Goal: Information Seeking & Learning: Learn about a topic

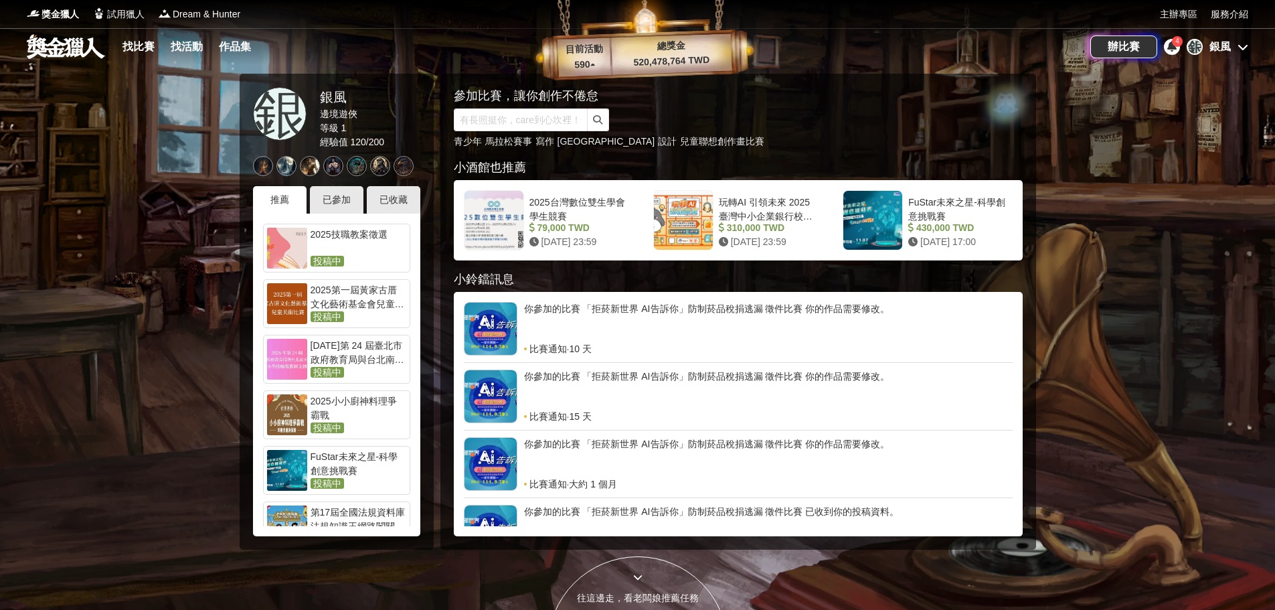
drag, startPoint x: 134, startPoint y: 43, endPoint x: 148, endPoint y: 48, distance: 14.8
click at [134, 43] on link "找比賽" at bounding box center [138, 46] width 43 height 19
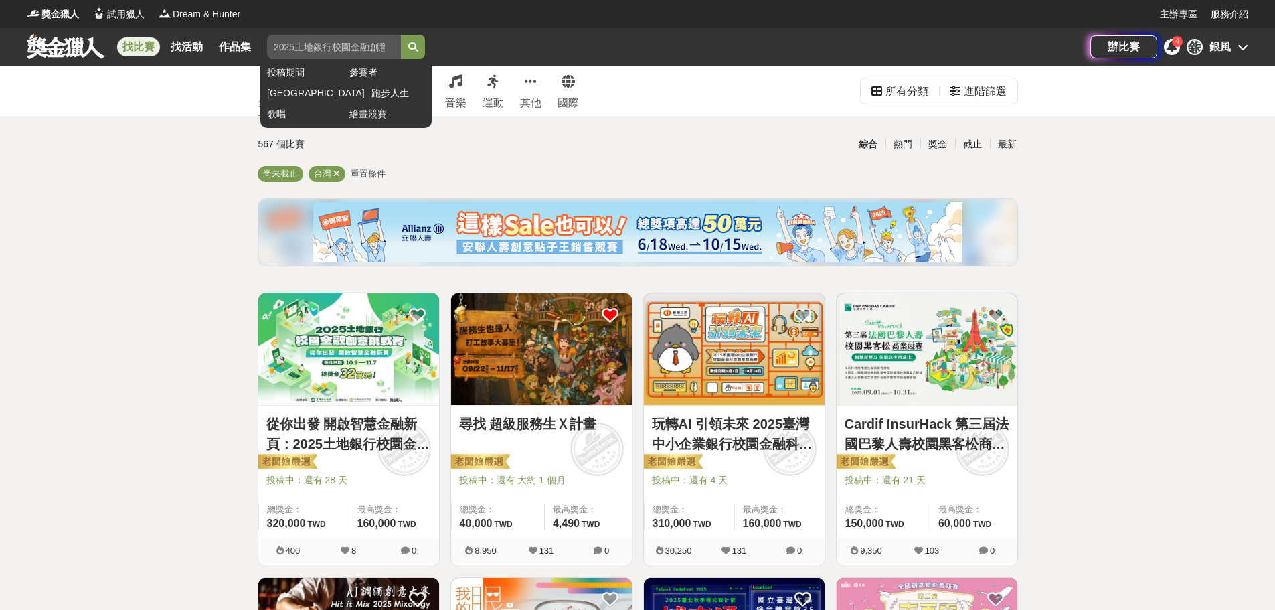
click at [329, 48] on input "search" at bounding box center [334, 47] width 134 height 24
type input "ai"
click at [401, 35] on button "submit" at bounding box center [413, 47] width 24 height 24
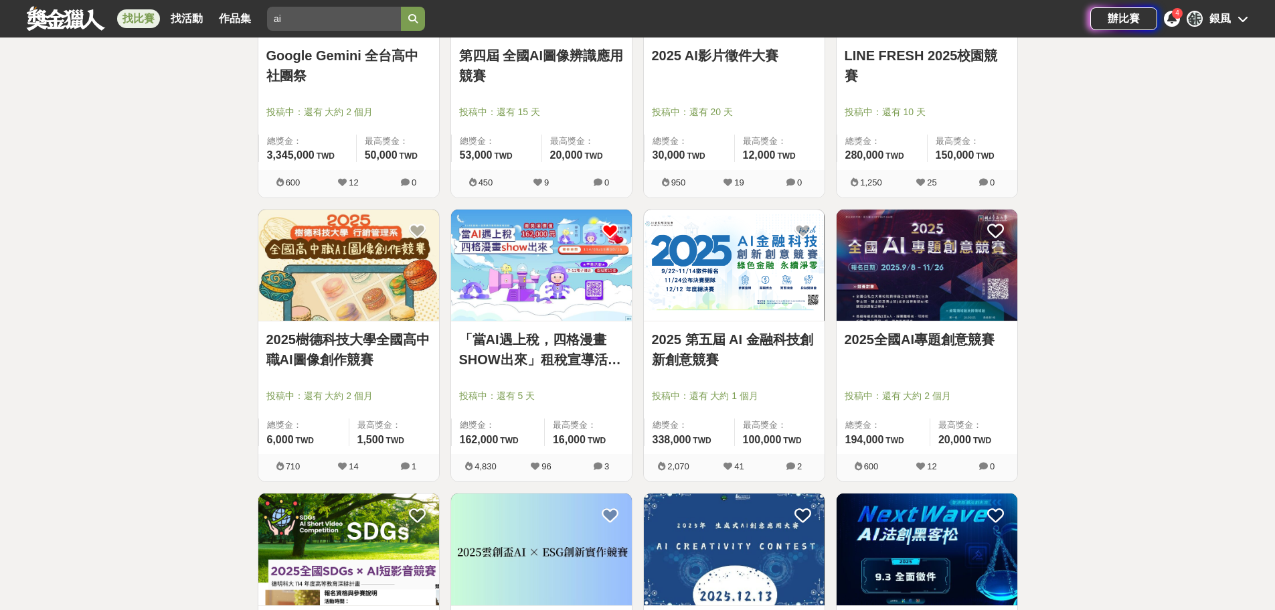
scroll to position [1405, 0]
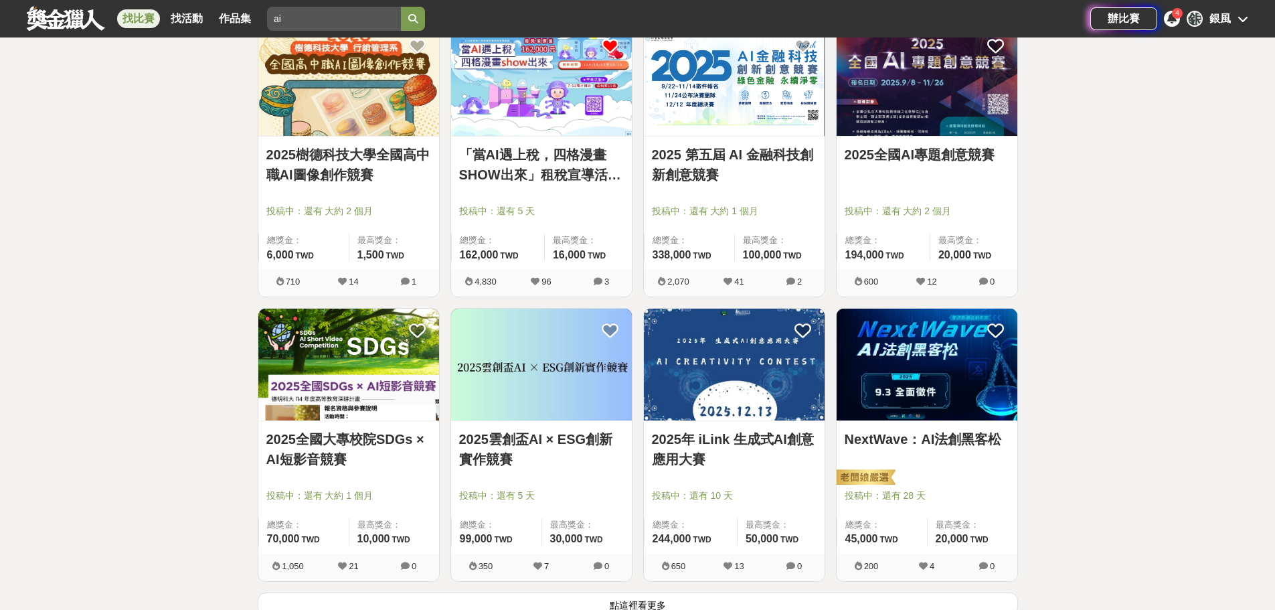
click at [537, 109] on img at bounding box center [541, 81] width 181 height 112
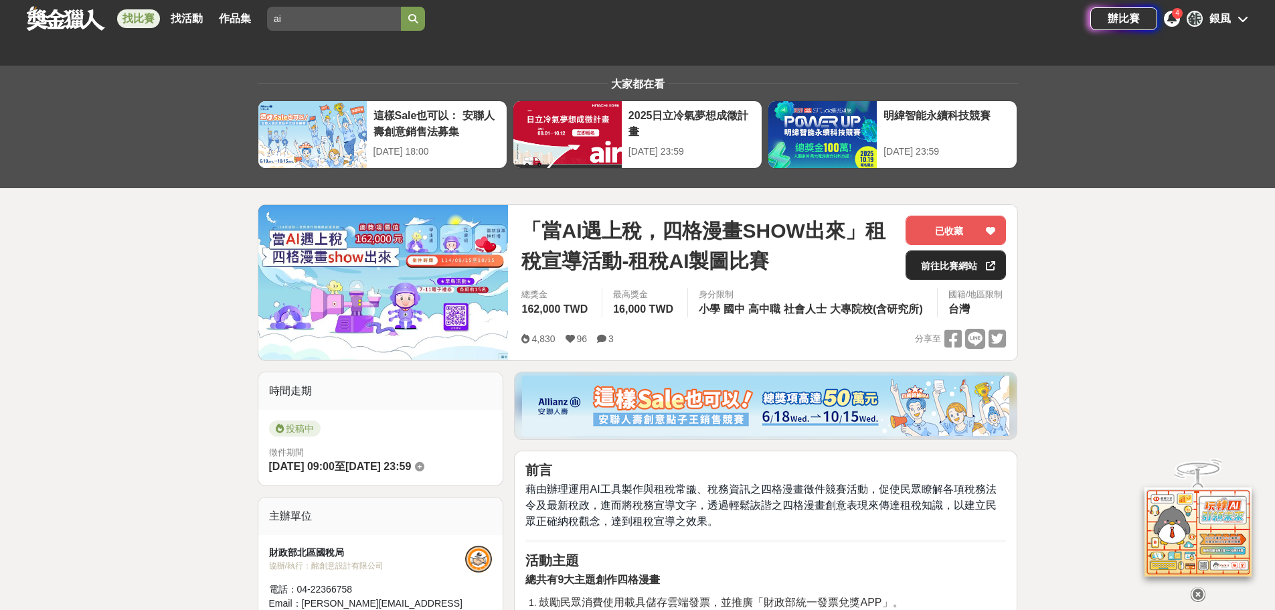
click at [950, 274] on link "前往比賽網站" at bounding box center [955, 264] width 100 height 29
